Goal: Task Accomplishment & Management: Use online tool/utility

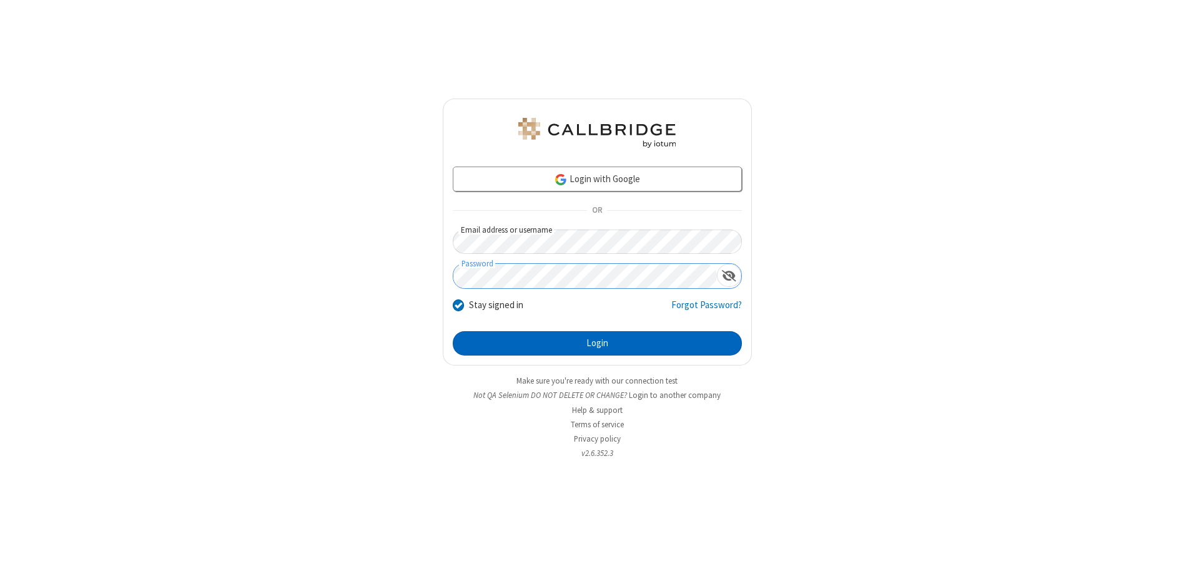
click at [597, 343] on button "Login" at bounding box center [597, 343] width 289 height 25
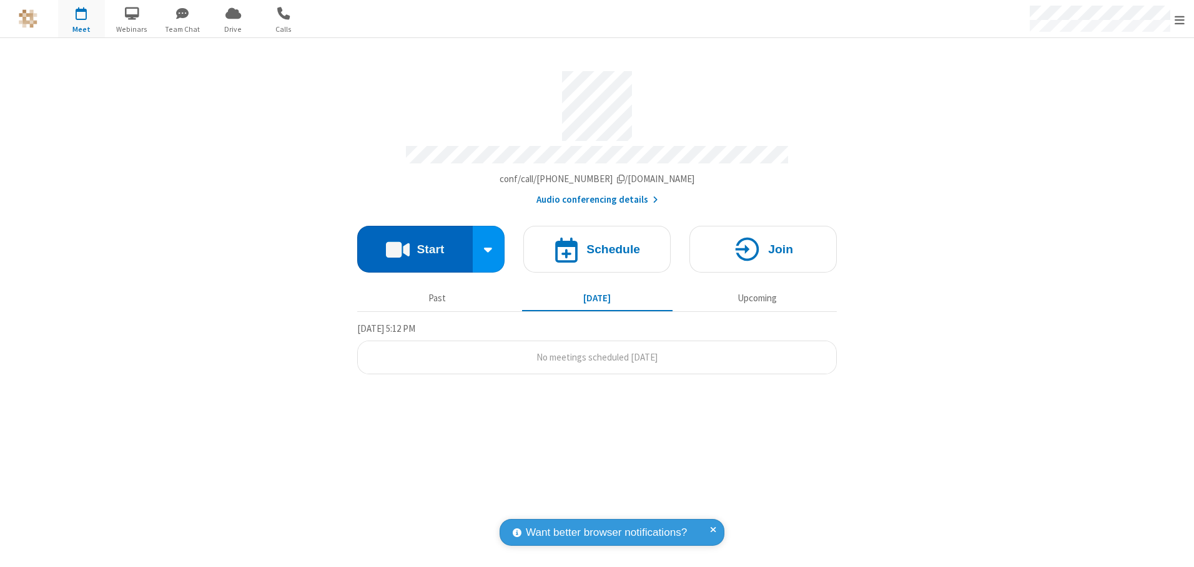
click at [415, 245] on button "Start" at bounding box center [414, 249] width 115 height 47
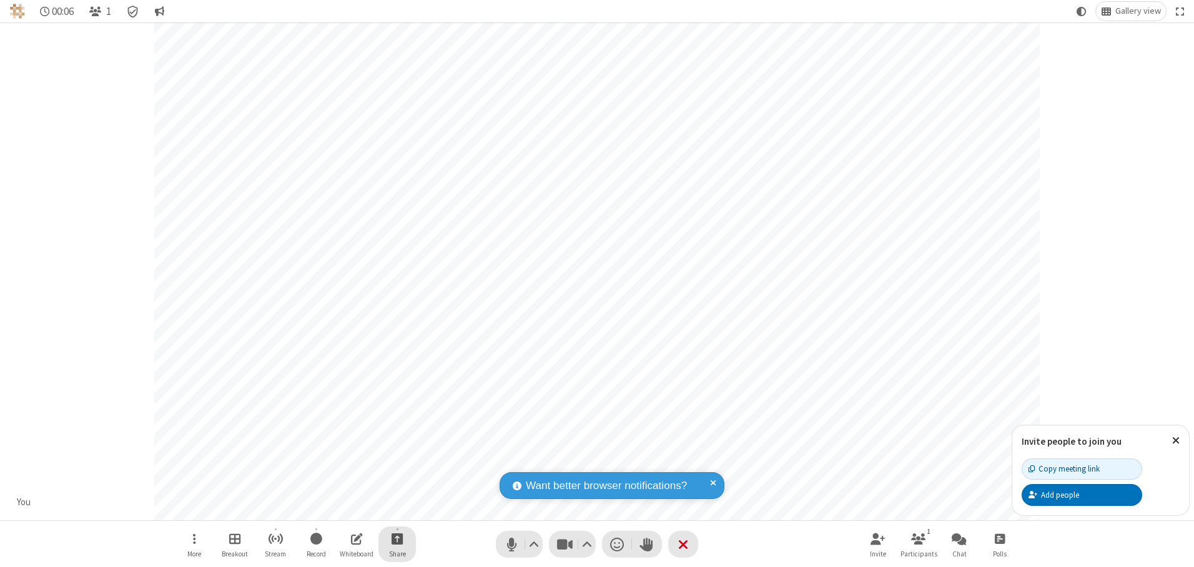
click at [397, 539] on span "Start sharing" at bounding box center [397, 539] width 12 height 16
click at [346, 509] on span "Share my screen" at bounding box center [347, 509] width 14 height 11
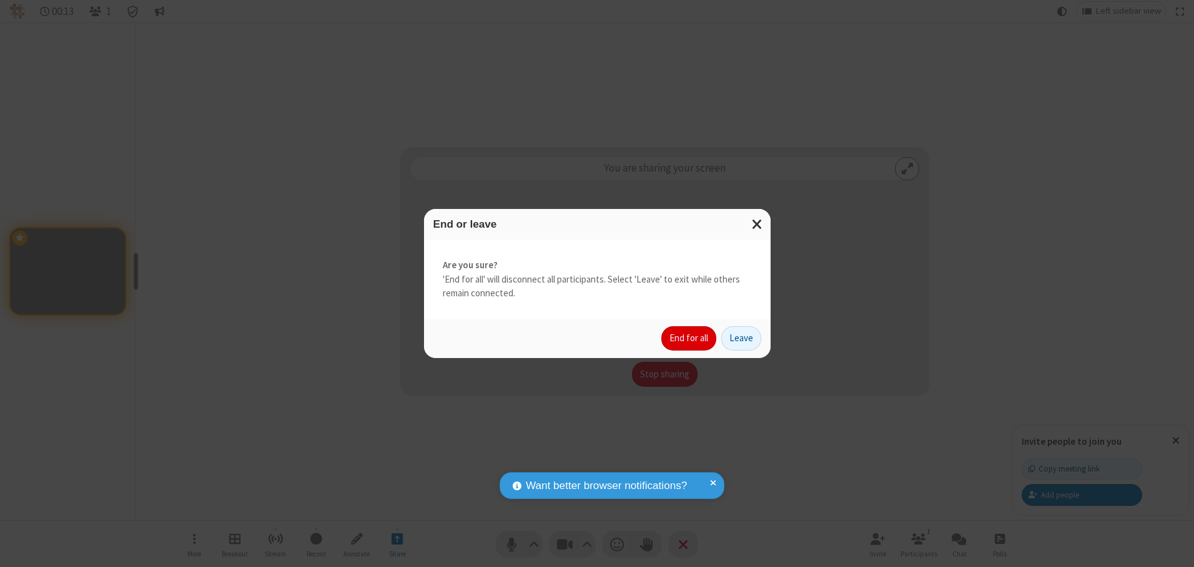
click at [689, 338] on button "End for all" at bounding box center [688, 338] width 55 height 25
